Goal: Task Accomplishment & Management: Manage account settings

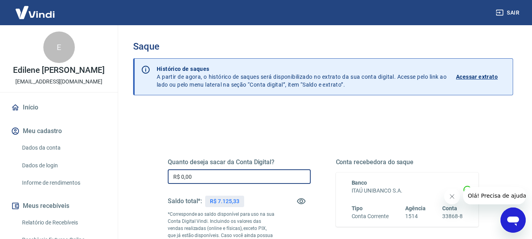
click at [200, 175] on input "R$ 0,00" at bounding box center [239, 176] width 143 height 15
drag, startPoint x: 179, startPoint y: 176, endPoint x: 162, endPoint y: 177, distance: 17.4
click at [164, 178] on div "Quanto deseja sacar da Conta Digital? R$ 0,00 ​ Saldo total*: R$ 7.125,33 *Corr…" at bounding box center [323, 219] width 330 height 190
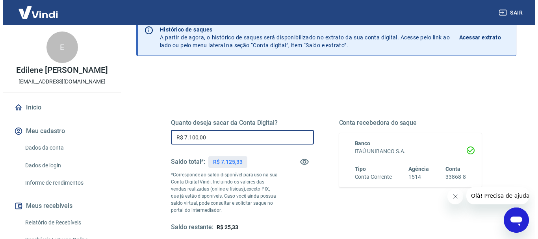
scroll to position [118, 0]
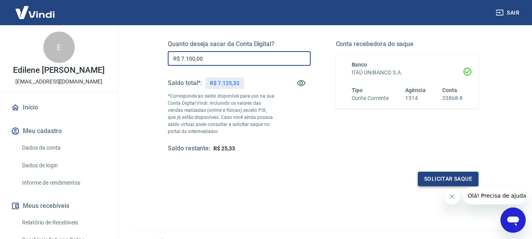
type input "R$ 7.100,00"
click at [429, 177] on button "Solicitar saque" at bounding box center [448, 179] width 61 height 15
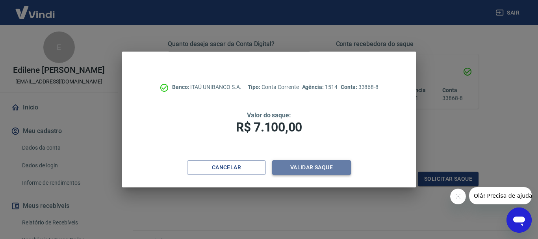
click at [290, 167] on button "Validar saque" at bounding box center [311, 167] width 79 height 15
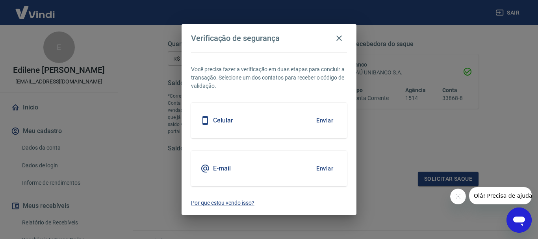
click at [221, 109] on div "Celular Enviar" at bounding box center [269, 120] width 156 height 35
click at [222, 118] on h5 "Celular" at bounding box center [223, 121] width 20 height 8
click at [316, 121] on button "Enviar" at bounding box center [325, 120] width 26 height 17
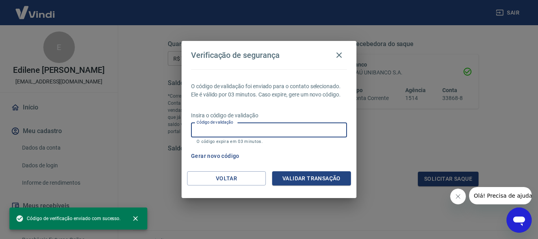
click at [256, 125] on input "Código de validação" at bounding box center [269, 130] width 156 height 15
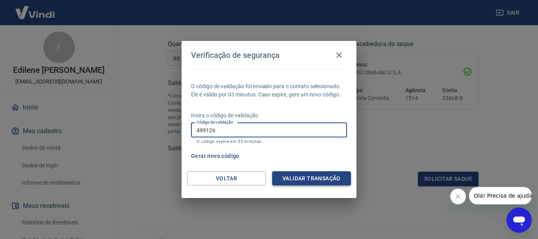
type input "499126"
click at [302, 175] on button "Validar transação" at bounding box center [311, 178] width 79 height 15
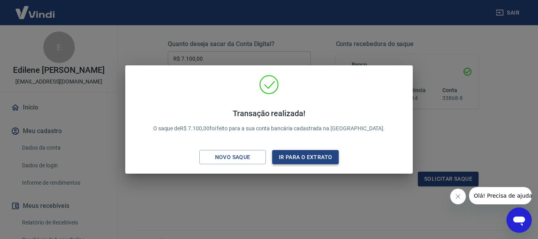
click at [289, 157] on button "Ir para o extrato" at bounding box center [305, 157] width 67 height 15
